Goal: Obtain resource: Download file/media

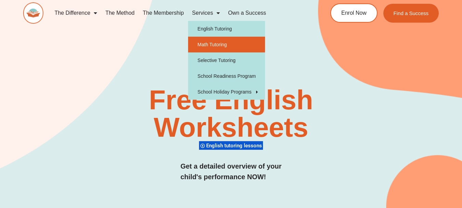
click at [211, 44] on link "Math Tutoring" at bounding box center [226, 45] width 77 height 16
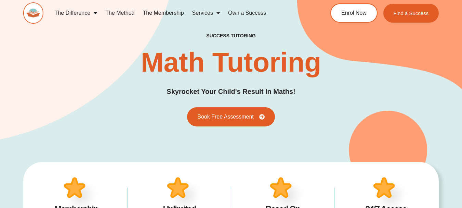
scroll to position [171, 0]
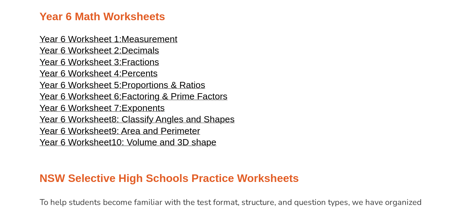
scroll to position [1164, 0]
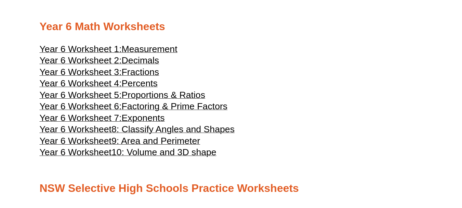
click at [112, 49] on span "Year 6 Worksheet 1:" at bounding box center [81, 49] width 82 height 10
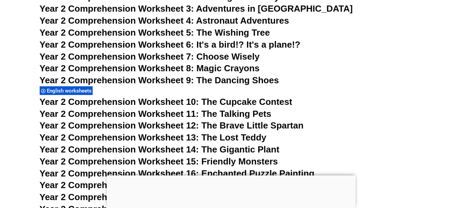
scroll to position [1799, 0]
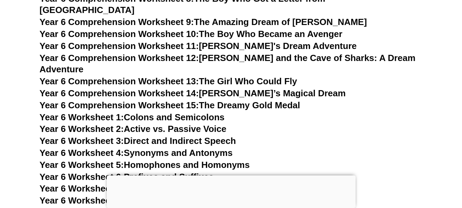
drag, startPoint x: 388, startPoint y: 76, endPoint x: 391, endPoint y: 123, distance: 47.7
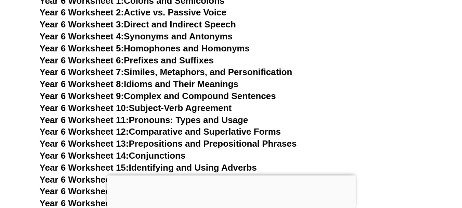
scroll to position [4036, 0]
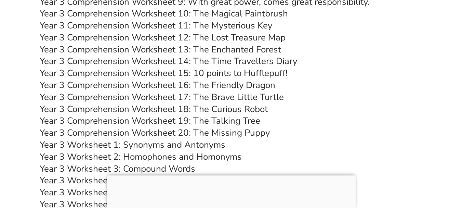
scroll to position [2393, 0]
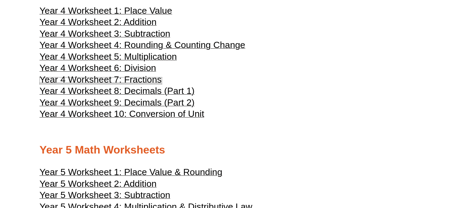
scroll to position [890, 0]
